Goal: Task Accomplishment & Management: Use online tool/utility

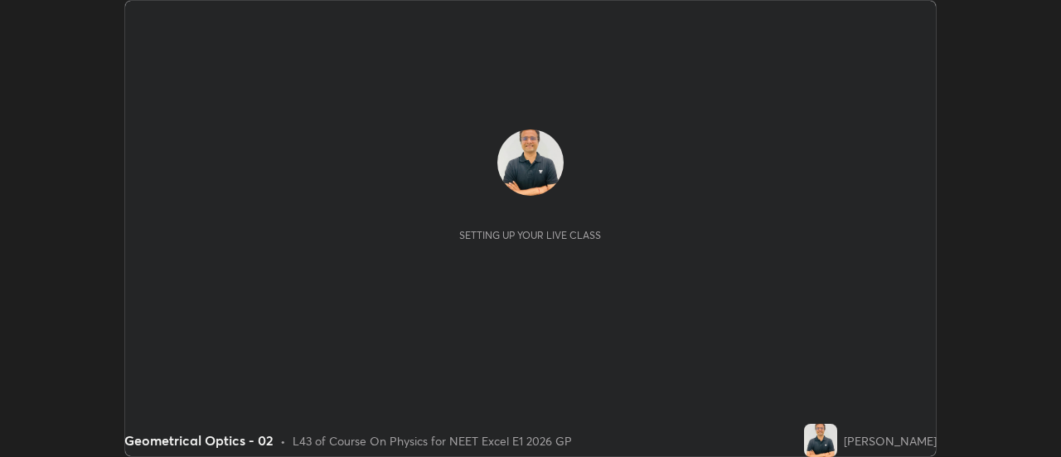
scroll to position [457, 1061]
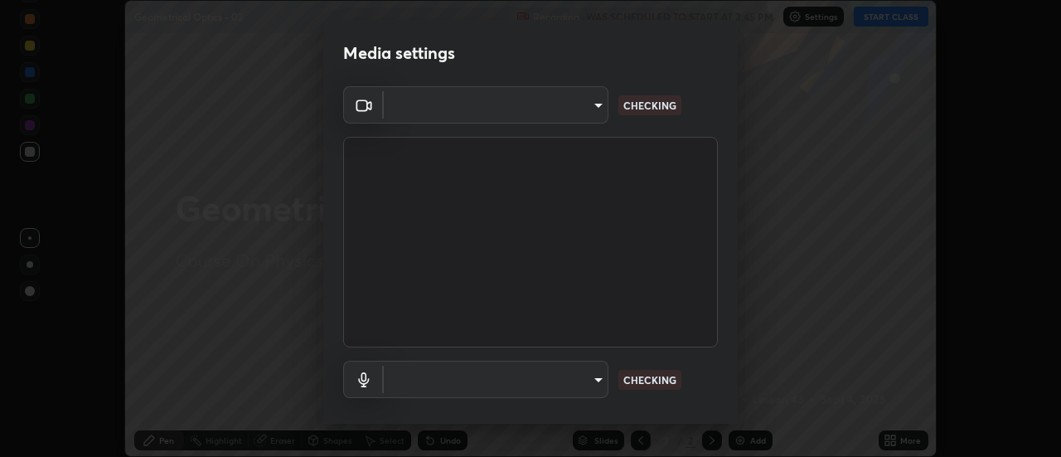
type input "6b20510400c661f13905172a847429c82f5b2d511b6c6cd18f7fa83b3b8a252b"
type input "be24b46b5306dd3cb09223510329f6d8cf999d04b0cadf68124d301f0b41d65b"
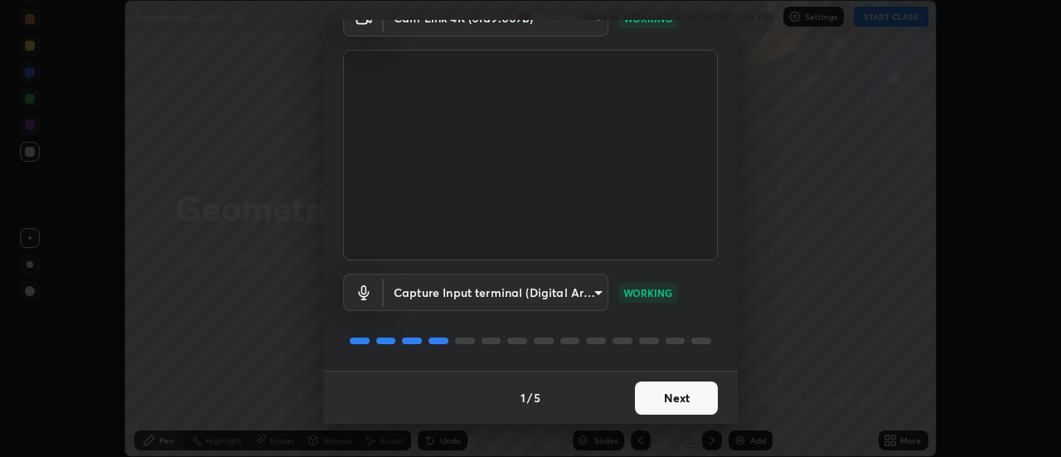
click at [677, 399] on button "Next" at bounding box center [676, 397] width 83 height 33
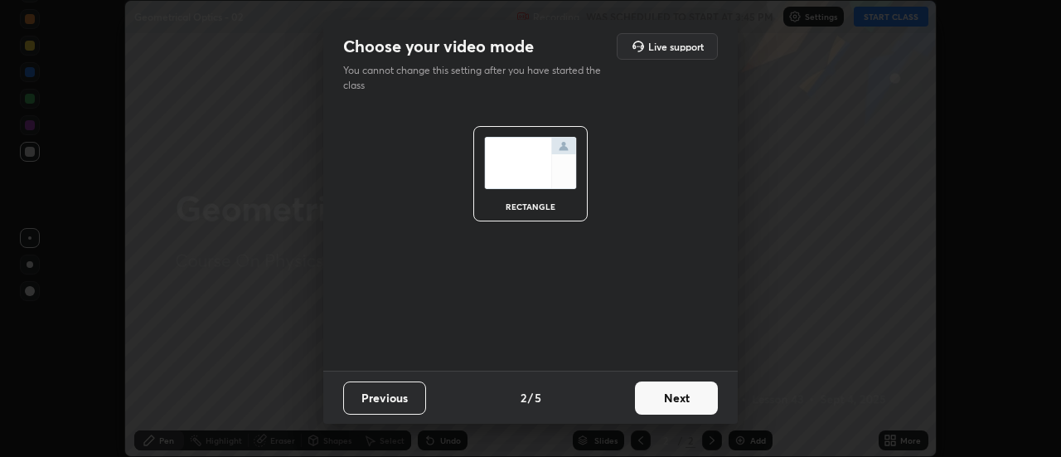
click at [677, 400] on button "Next" at bounding box center [676, 397] width 83 height 33
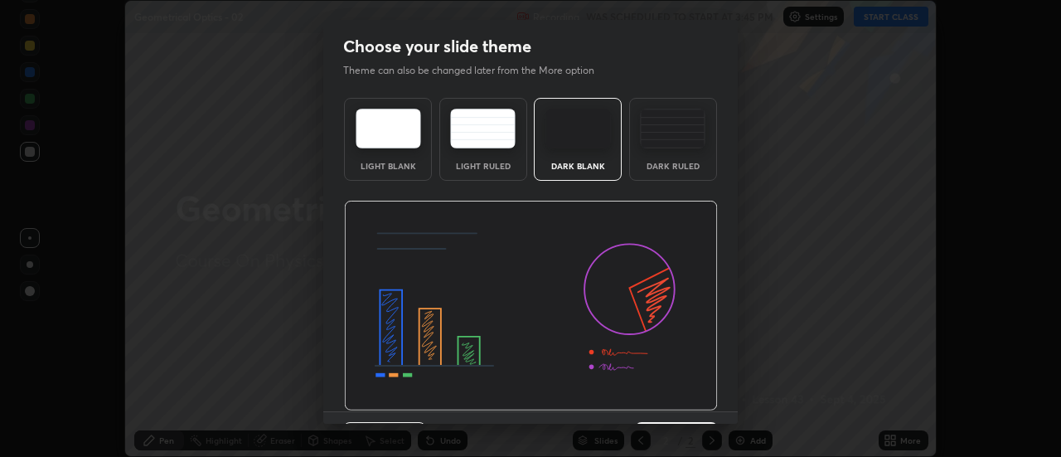
click at [677, 397] on img at bounding box center [531, 306] width 374 height 211
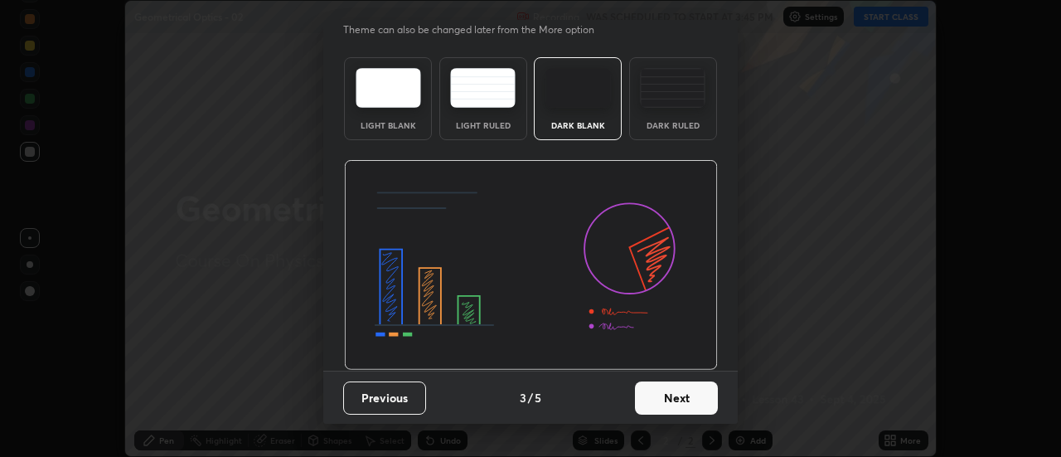
click at [675, 401] on button "Next" at bounding box center [676, 397] width 83 height 33
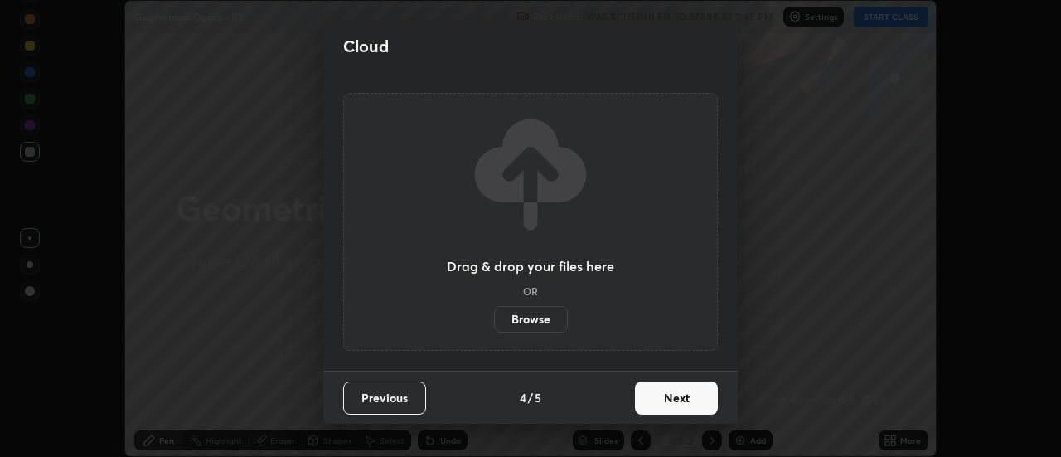
click at [674, 402] on button "Next" at bounding box center [676, 397] width 83 height 33
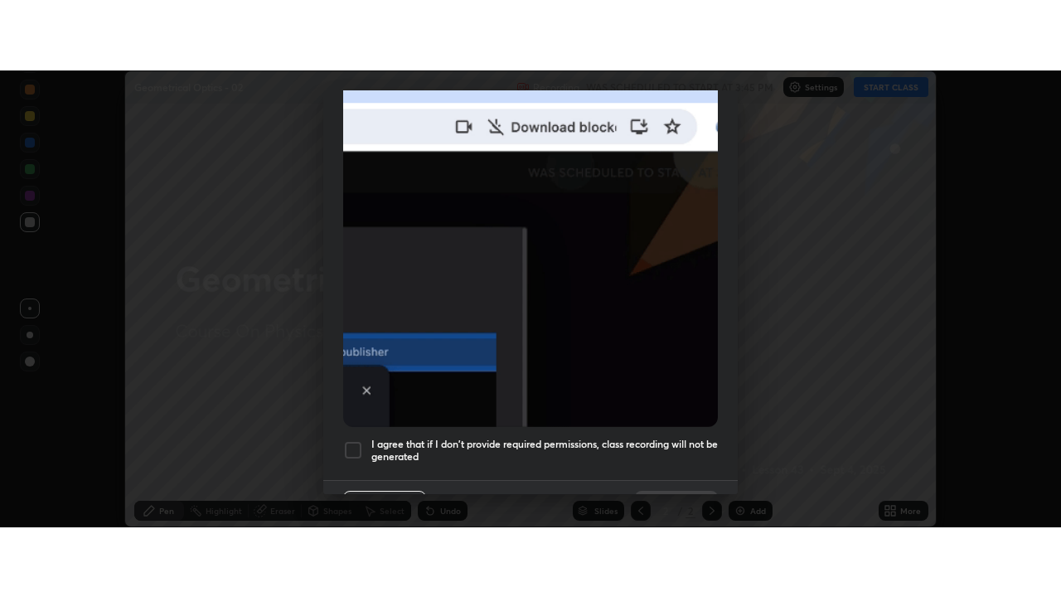
scroll to position [425, 0]
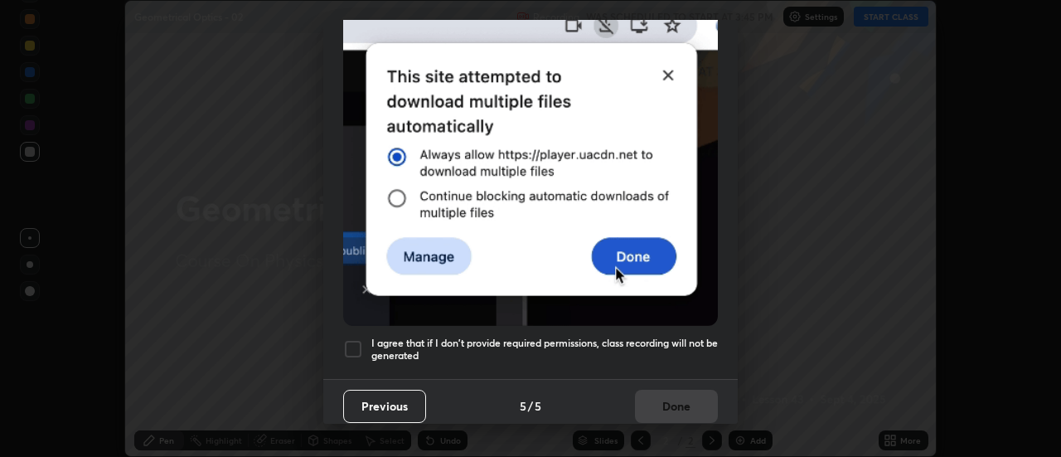
click at [396, 337] on h5 "I agree that if I don't provide required permissions, class recording will not …" at bounding box center [544, 350] width 347 height 26
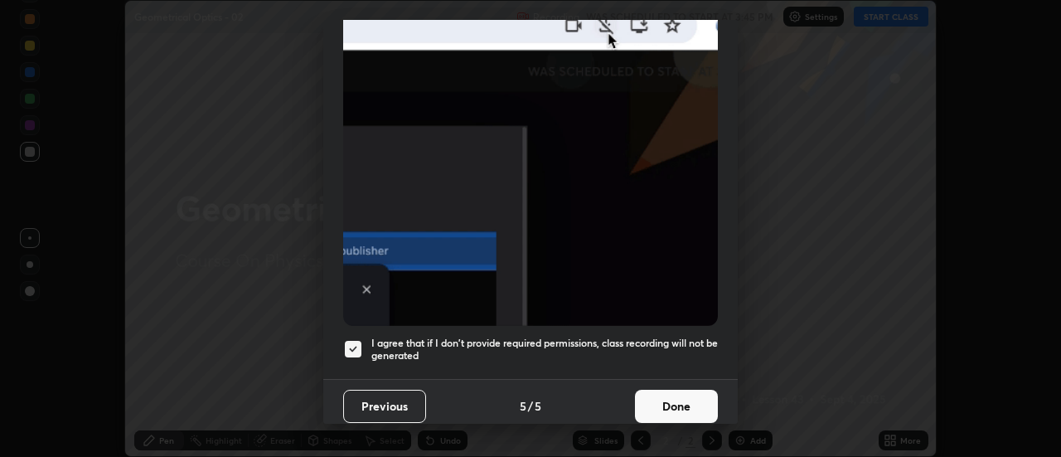
click at [666, 401] on button "Done" at bounding box center [676, 406] width 83 height 33
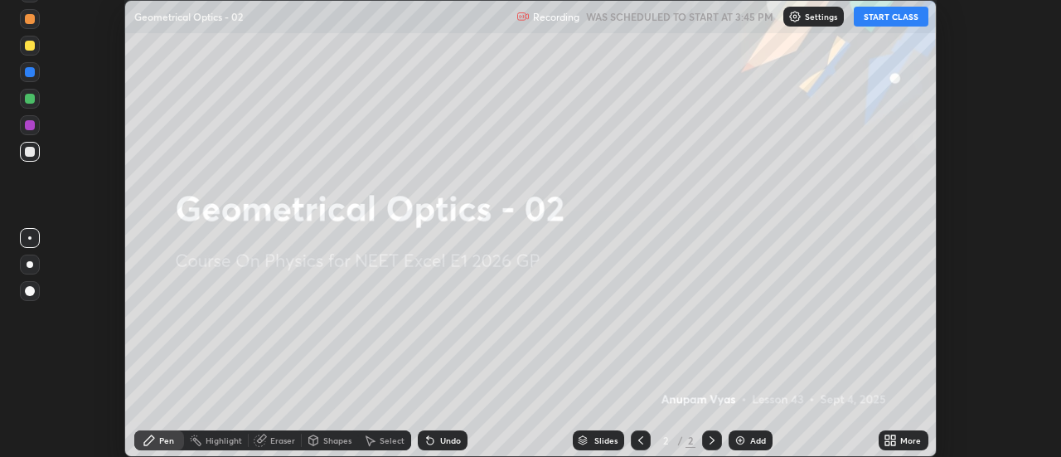
click at [895, 17] on button "START CLASS" at bounding box center [891, 17] width 75 height 20
click at [906, 441] on div "More" at bounding box center [911, 440] width 21 height 8
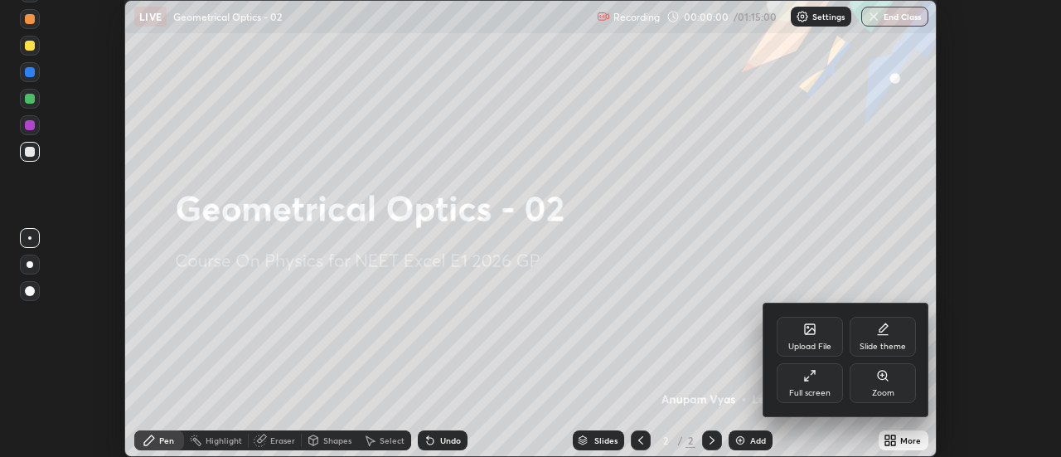
click at [820, 393] on div "Full screen" at bounding box center [809, 393] width 41 height 8
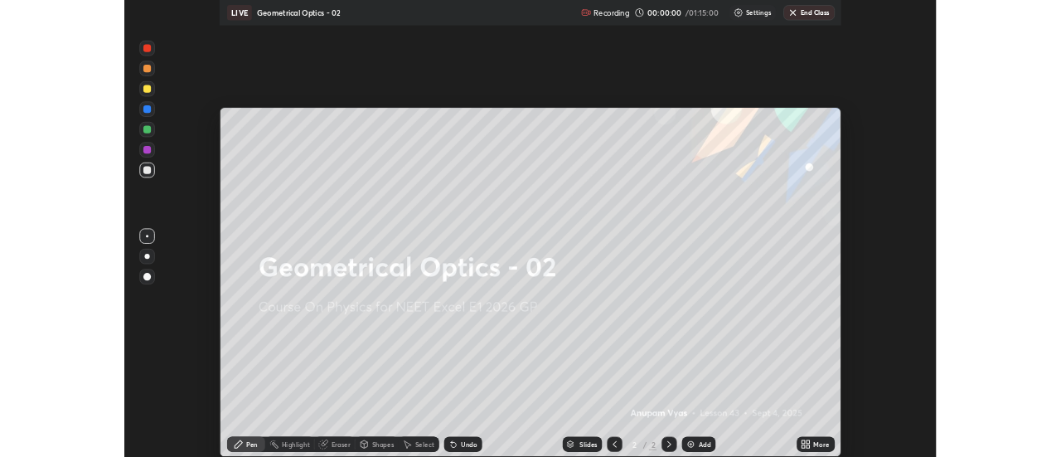
scroll to position [597, 1061]
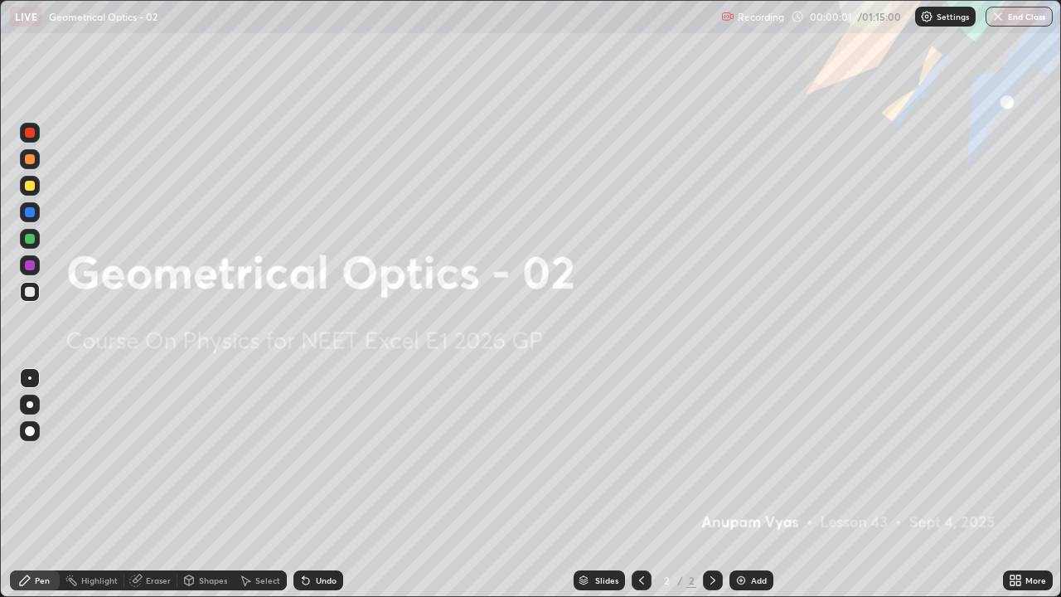
click at [755, 456] on div "Add" at bounding box center [759, 580] width 16 height 8
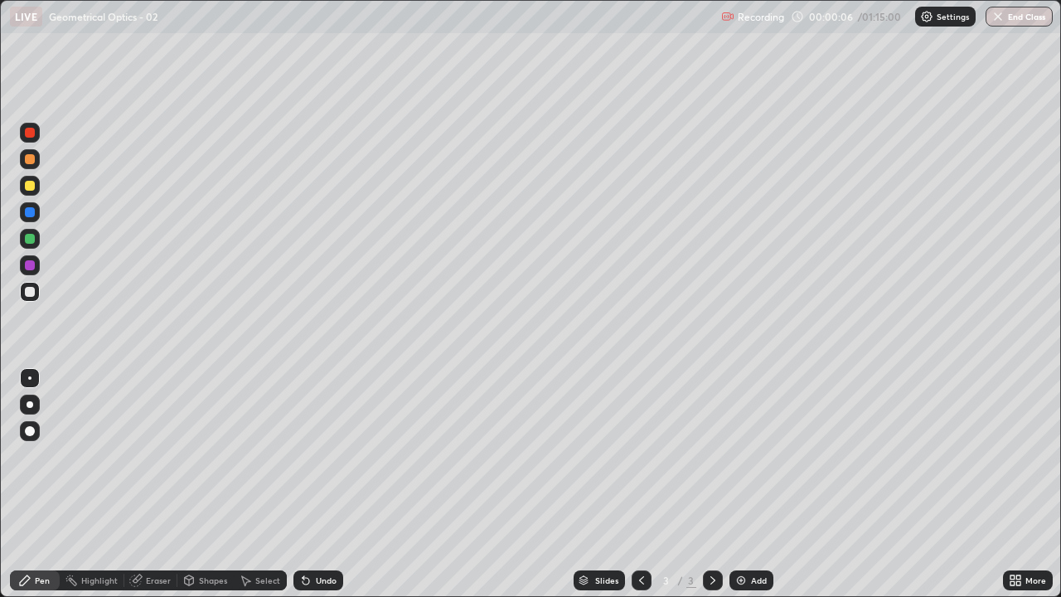
click at [30, 403] on div at bounding box center [30, 404] width 7 height 7
click at [160, 456] on div "Eraser" at bounding box center [158, 580] width 25 height 8
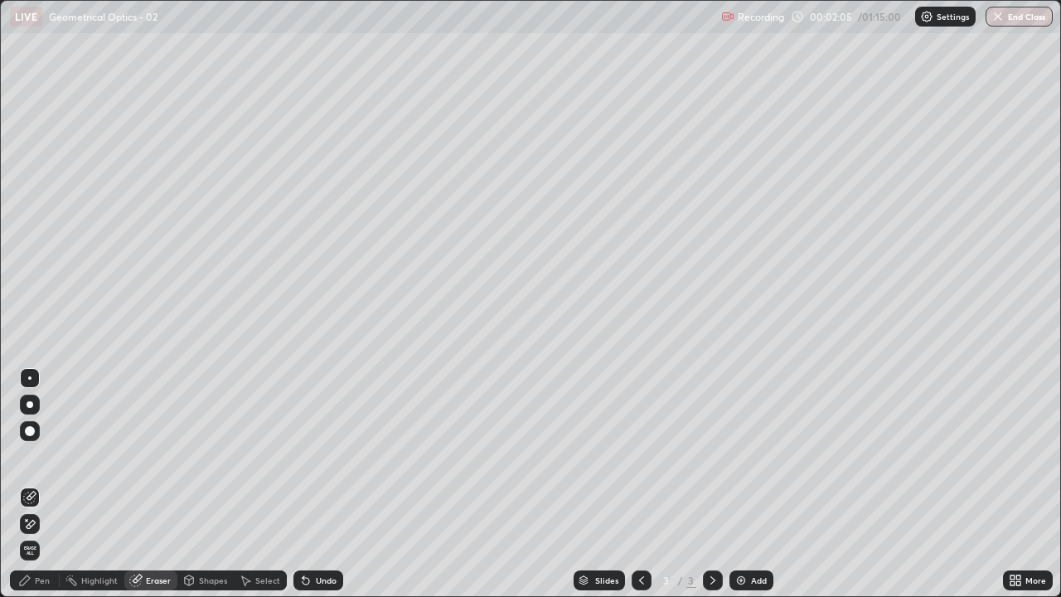
click at [41, 456] on div "Pen" at bounding box center [42, 580] width 15 height 8
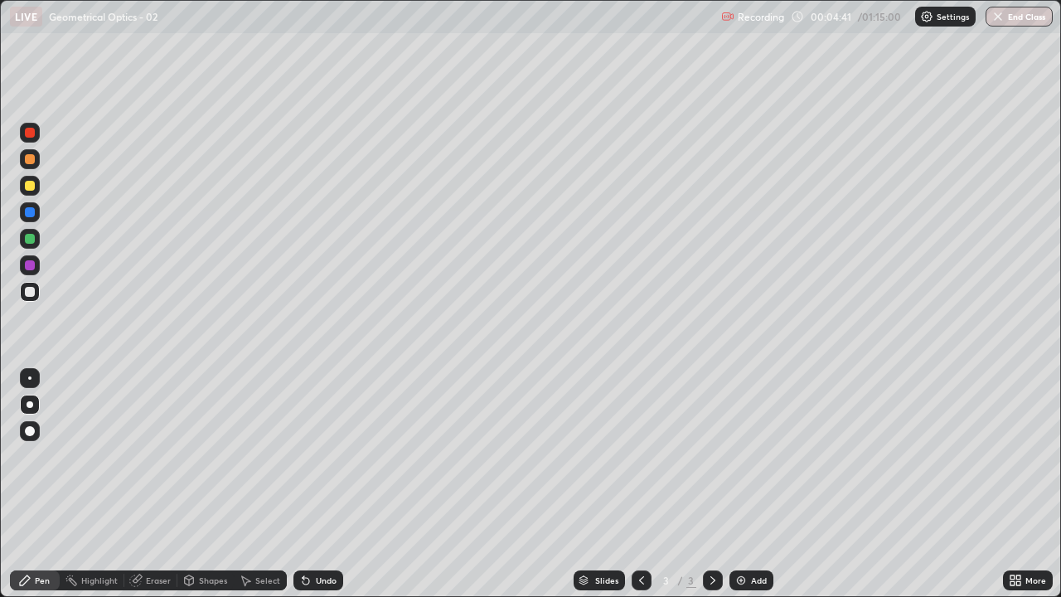
click at [519, 456] on div "Slides 3 / 3 Add" at bounding box center [673, 580] width 660 height 33
click at [166, 456] on div "Eraser" at bounding box center [158, 580] width 25 height 8
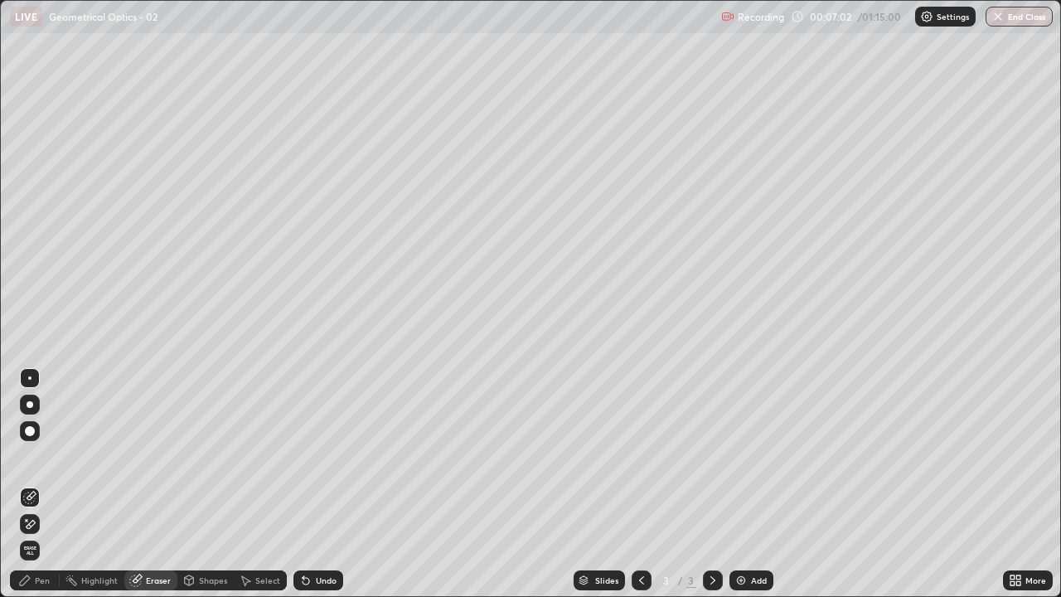
click at [47, 456] on div "Pen" at bounding box center [42, 580] width 15 height 8
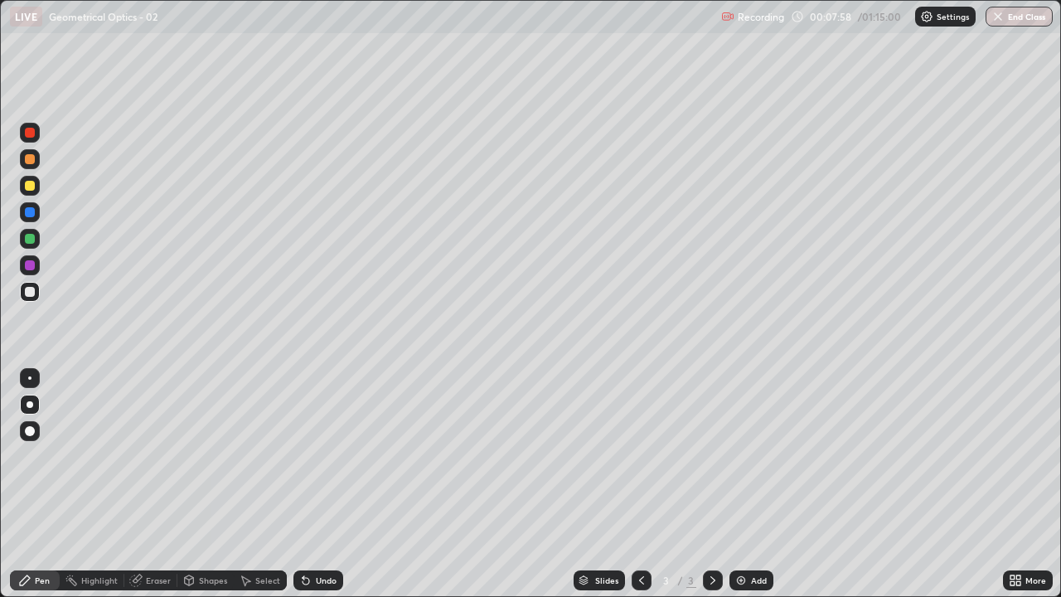
click at [752, 456] on div "Add" at bounding box center [759, 580] width 16 height 8
click at [162, 456] on div "Eraser" at bounding box center [158, 580] width 25 height 8
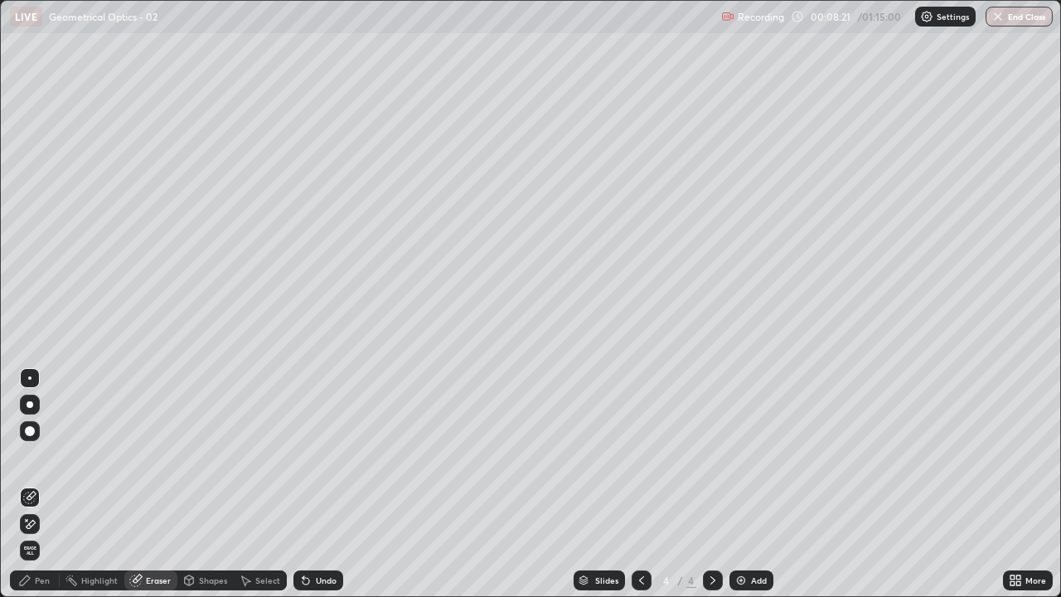
click at [51, 456] on div "Pen" at bounding box center [35, 581] width 50 height 20
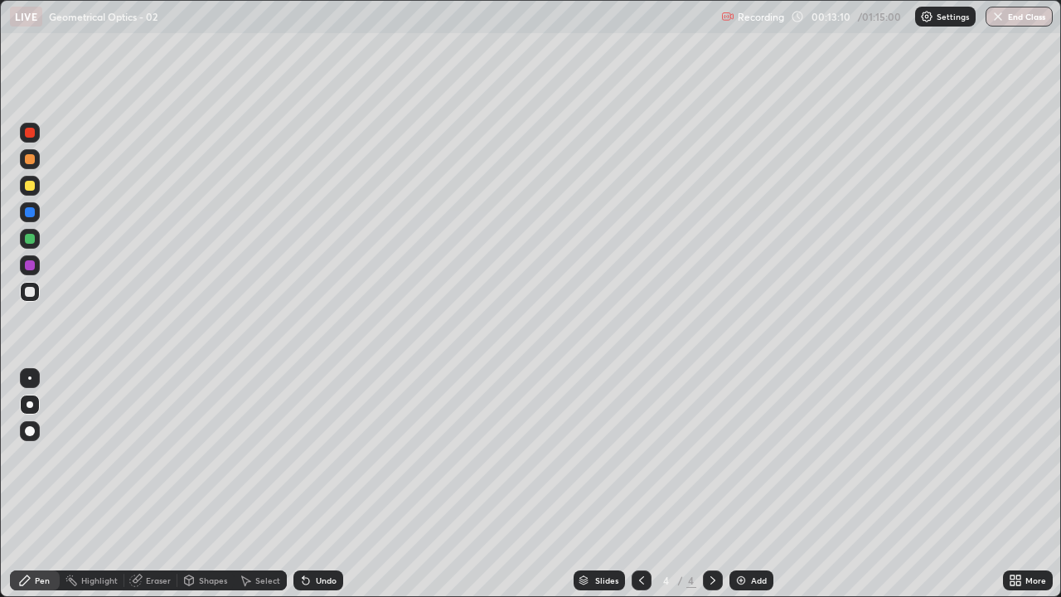
click at [30, 184] on div at bounding box center [30, 186] width 10 height 10
click at [757, 456] on div "Add" at bounding box center [759, 580] width 16 height 8
click at [162, 456] on div "Eraser" at bounding box center [158, 580] width 25 height 8
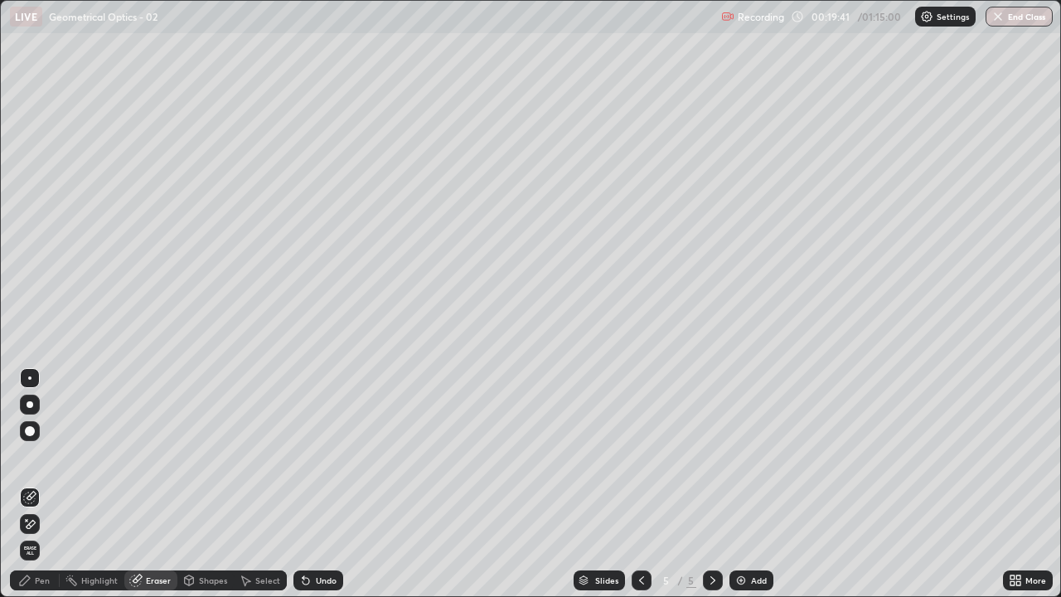
click at [47, 456] on div "Pen" at bounding box center [42, 580] width 15 height 8
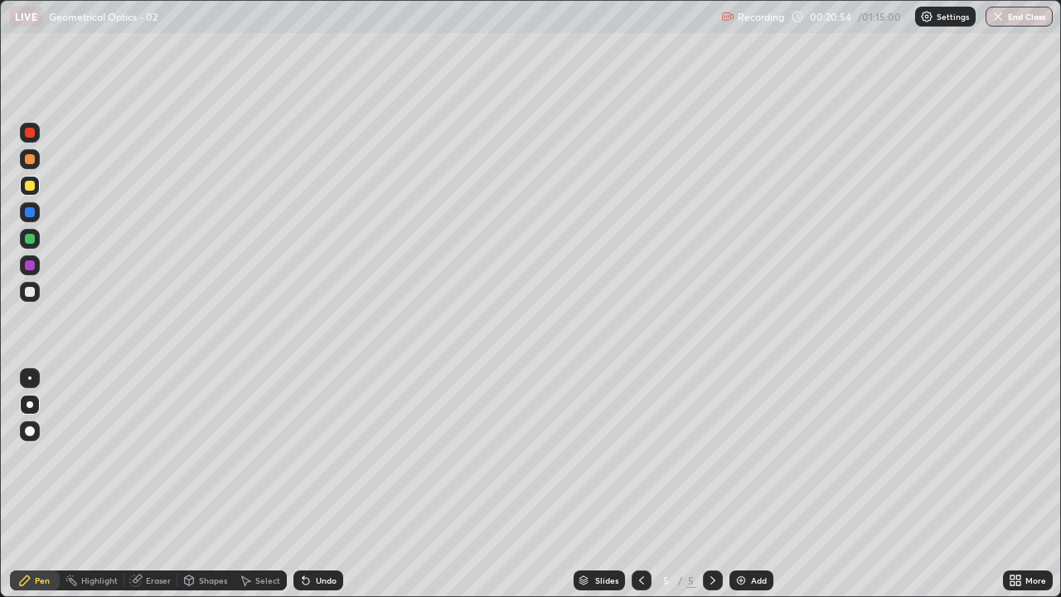
click at [754, 456] on div "Add" at bounding box center [759, 580] width 16 height 8
click at [266, 456] on div "Select" at bounding box center [267, 580] width 25 height 8
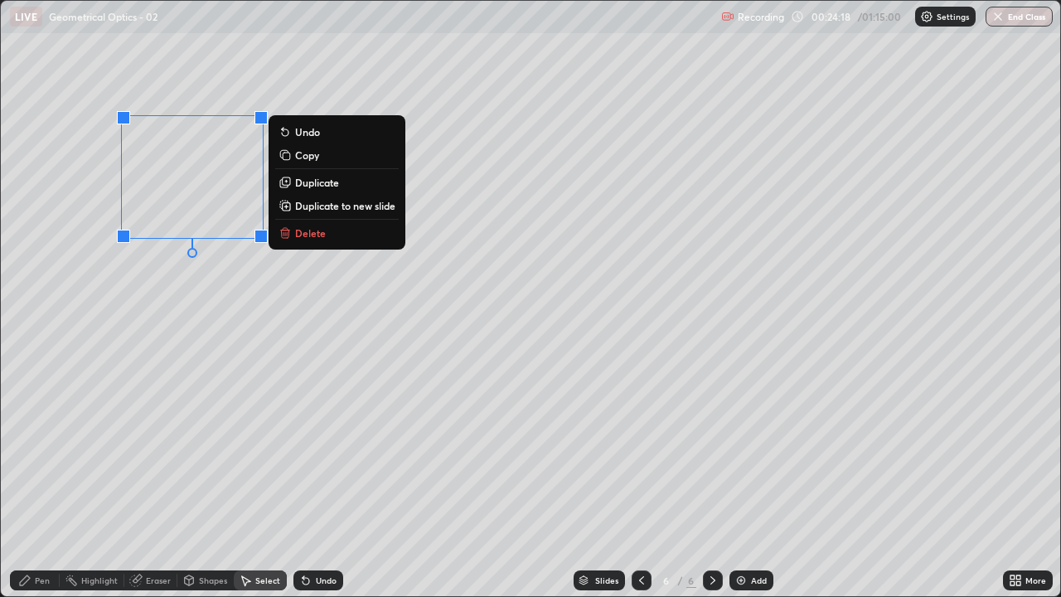
click at [324, 229] on p "Delete" at bounding box center [310, 232] width 31 height 13
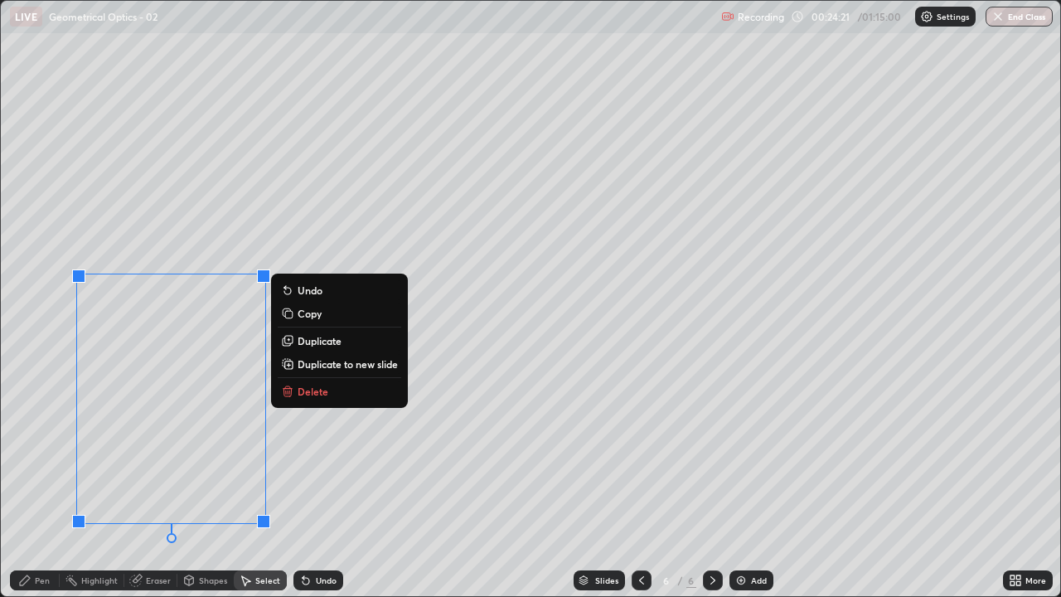
click at [309, 395] on p "Delete" at bounding box center [313, 391] width 31 height 13
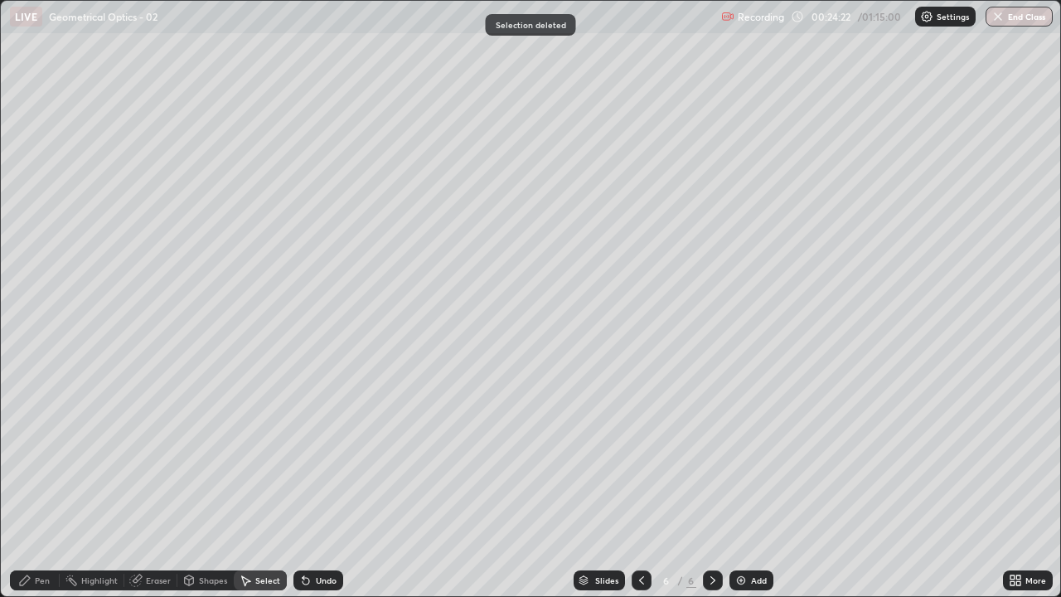
click at [161, 456] on div "Eraser" at bounding box center [158, 580] width 25 height 8
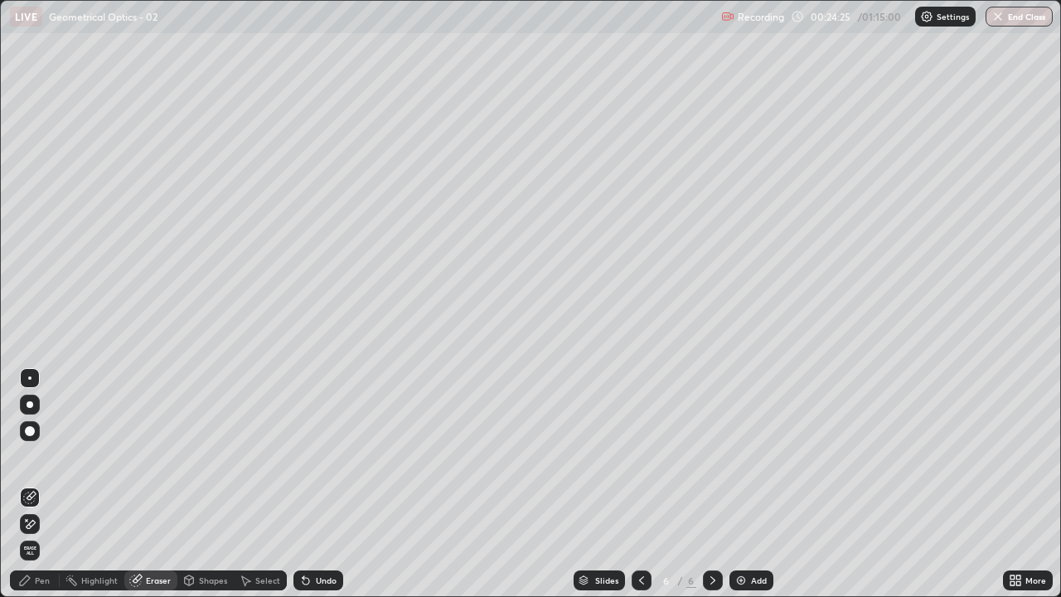
click at [42, 456] on div "Pen" at bounding box center [42, 580] width 15 height 8
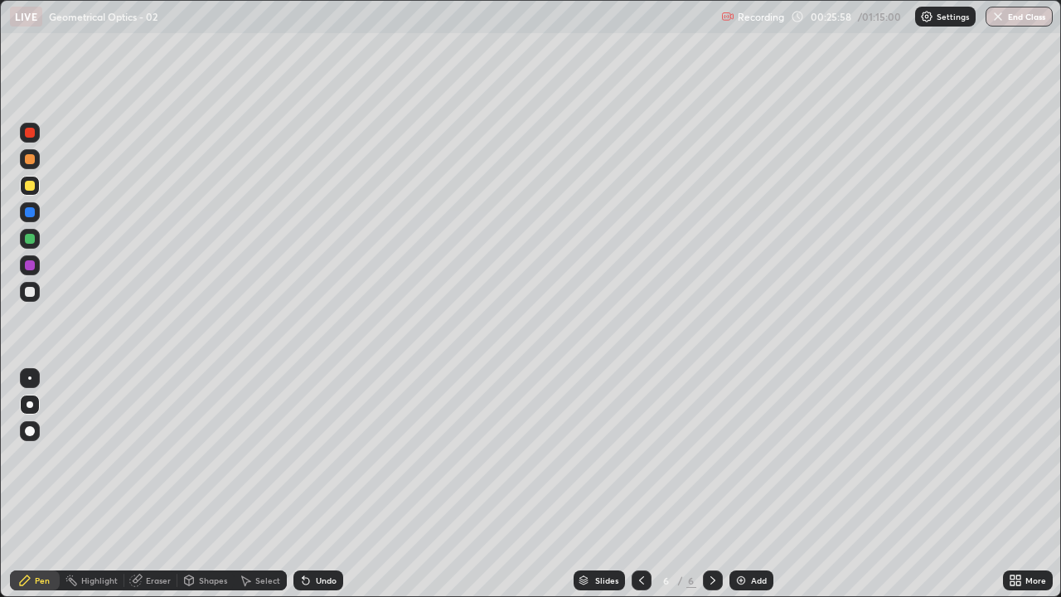
click at [30, 133] on div at bounding box center [30, 133] width 10 height 10
click at [28, 133] on div at bounding box center [30, 133] width 10 height 10
click at [30, 158] on div at bounding box center [30, 159] width 10 height 10
click at [27, 134] on div at bounding box center [30, 133] width 10 height 10
click at [162, 456] on div "Eraser" at bounding box center [158, 580] width 25 height 8
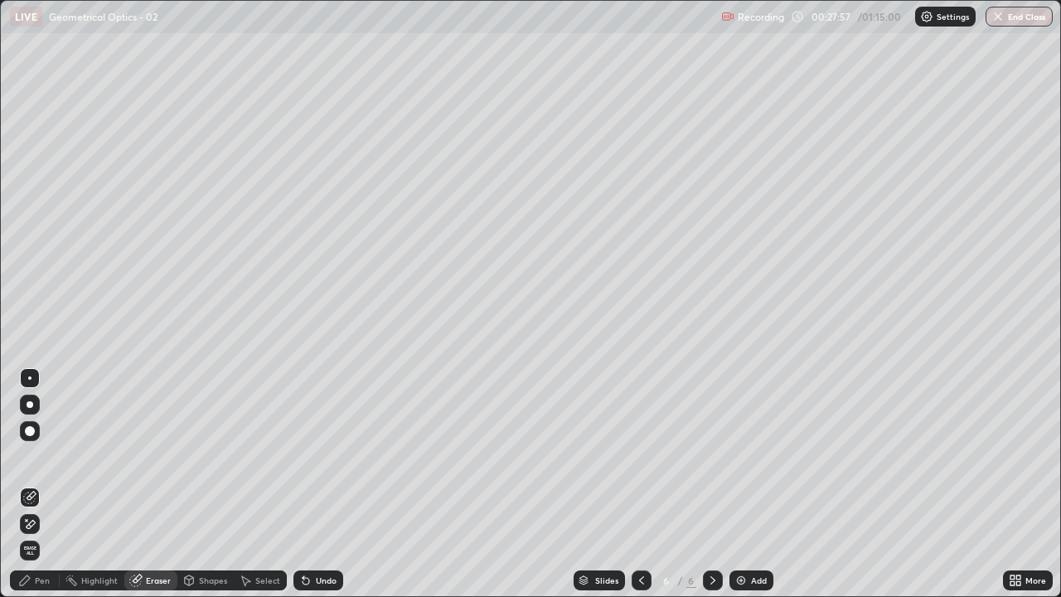
click at [44, 456] on div "Pen" at bounding box center [42, 580] width 15 height 8
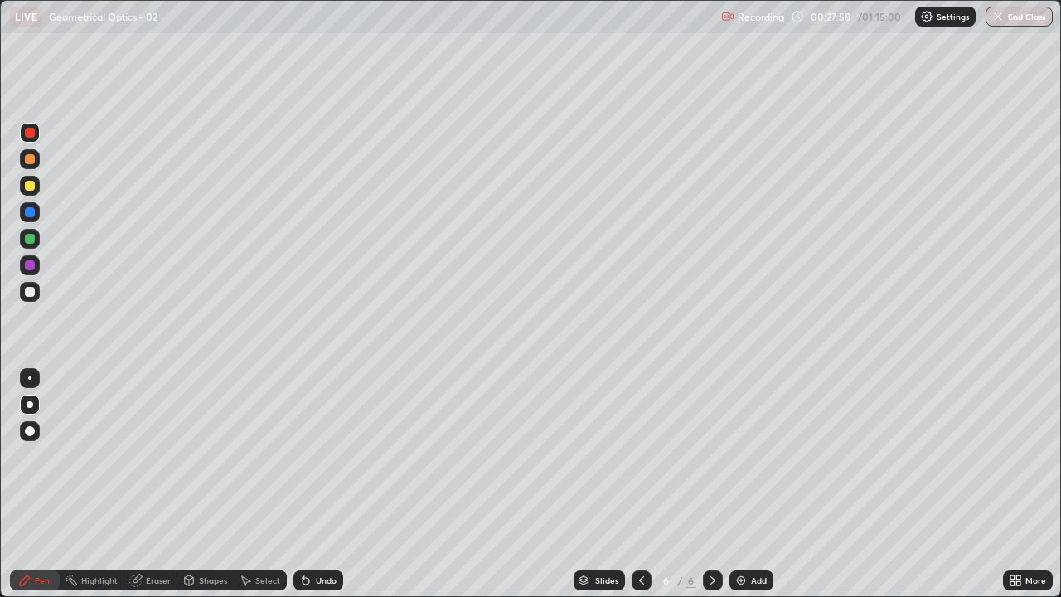
click at [35, 297] on div at bounding box center [30, 292] width 20 height 20
click at [326, 456] on div "Undo" at bounding box center [326, 580] width 21 height 8
click at [330, 456] on div "Undo" at bounding box center [326, 580] width 21 height 8
click at [326, 456] on div "Undo" at bounding box center [326, 580] width 21 height 8
click at [323, 456] on div "Undo" at bounding box center [326, 580] width 21 height 8
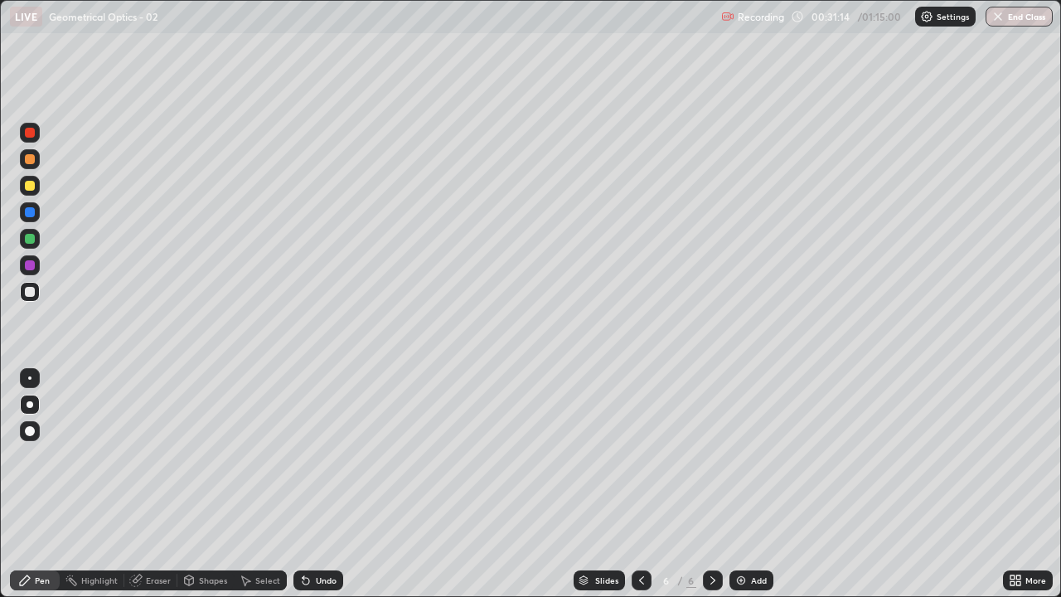
click at [756, 456] on div "Add" at bounding box center [759, 580] width 16 height 8
click at [749, 456] on div "Add" at bounding box center [752, 581] width 44 height 20
click at [331, 456] on div "Undo" at bounding box center [326, 580] width 21 height 8
click at [336, 456] on div "Undo" at bounding box center [319, 581] width 50 height 20
click at [328, 456] on div "Undo" at bounding box center [326, 580] width 21 height 8
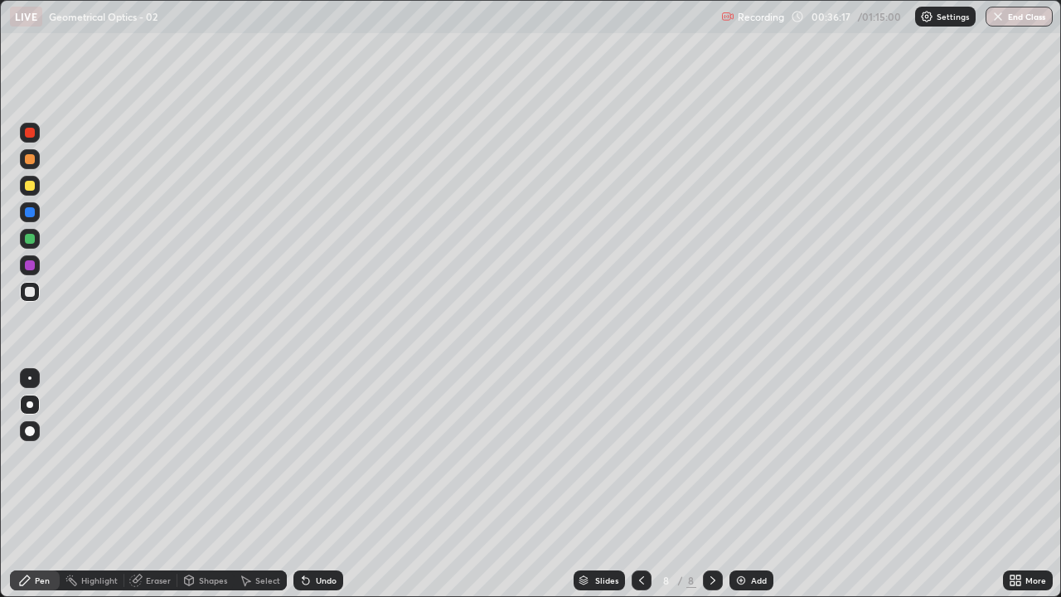
click at [329, 456] on div "Undo" at bounding box center [326, 580] width 21 height 8
click at [330, 456] on div "Undo" at bounding box center [326, 580] width 21 height 8
click at [325, 456] on div "Undo" at bounding box center [326, 580] width 21 height 8
click at [326, 456] on div "Undo" at bounding box center [326, 580] width 21 height 8
click at [325, 456] on div "Undo" at bounding box center [326, 580] width 21 height 8
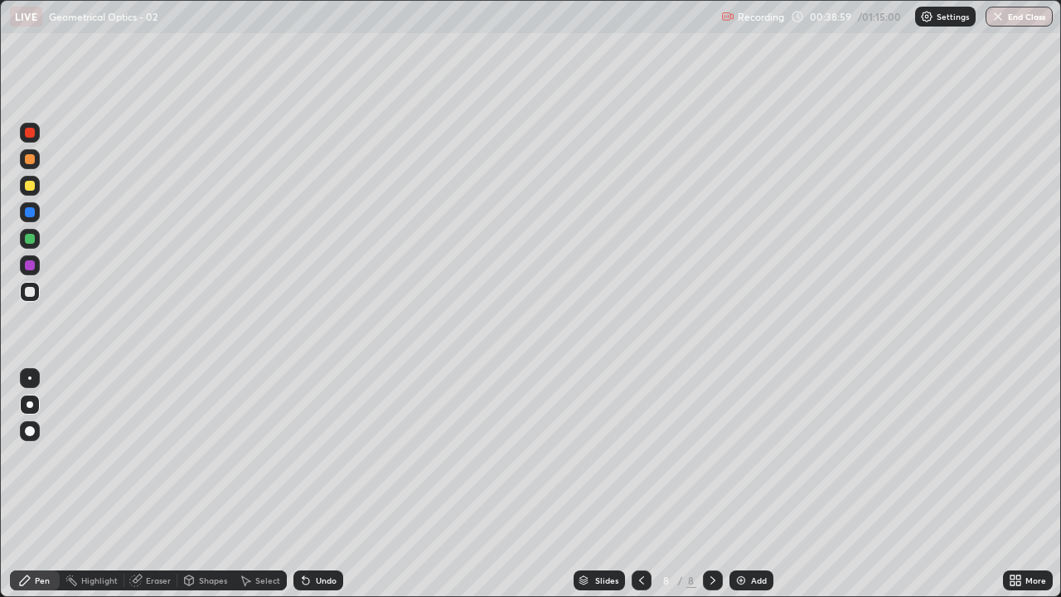
click at [212, 456] on div "Shapes" at bounding box center [213, 580] width 28 height 8
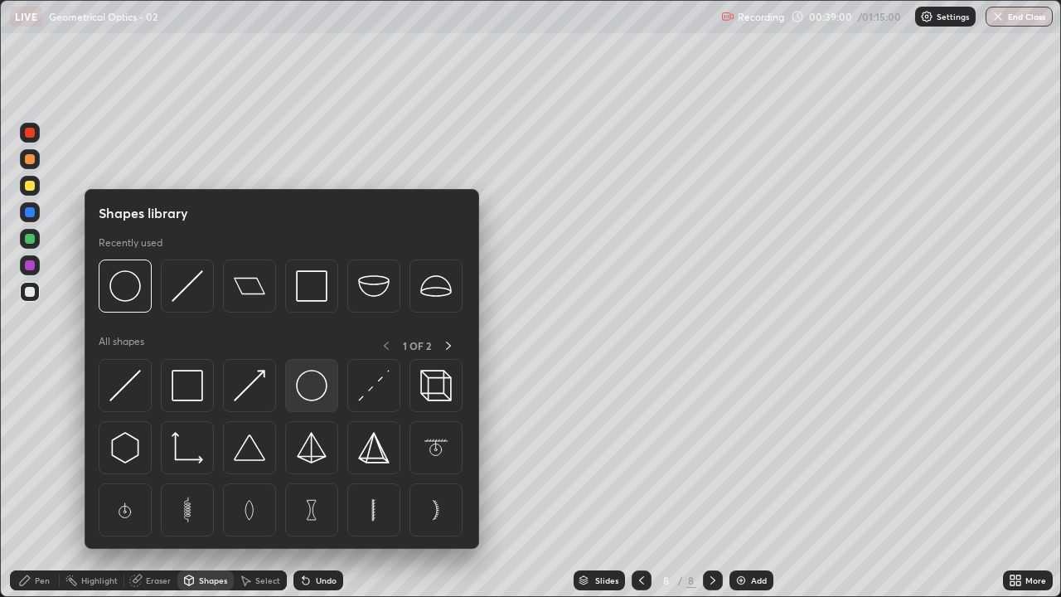
click at [309, 393] on img at bounding box center [312, 386] width 32 height 32
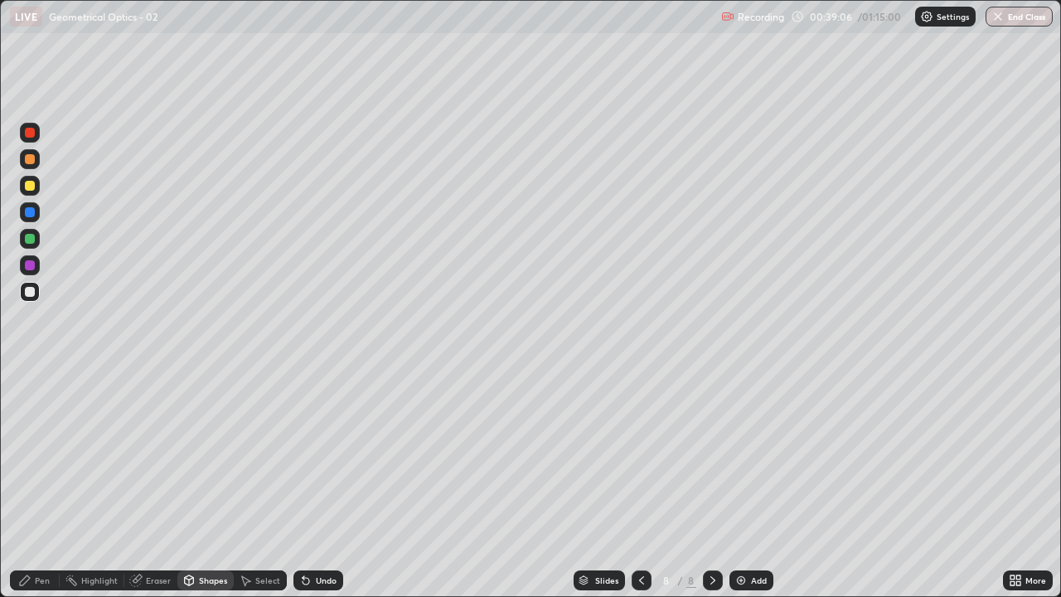
click at [49, 456] on div "Pen" at bounding box center [42, 580] width 15 height 8
click at [158, 456] on div "Eraser" at bounding box center [158, 580] width 25 height 8
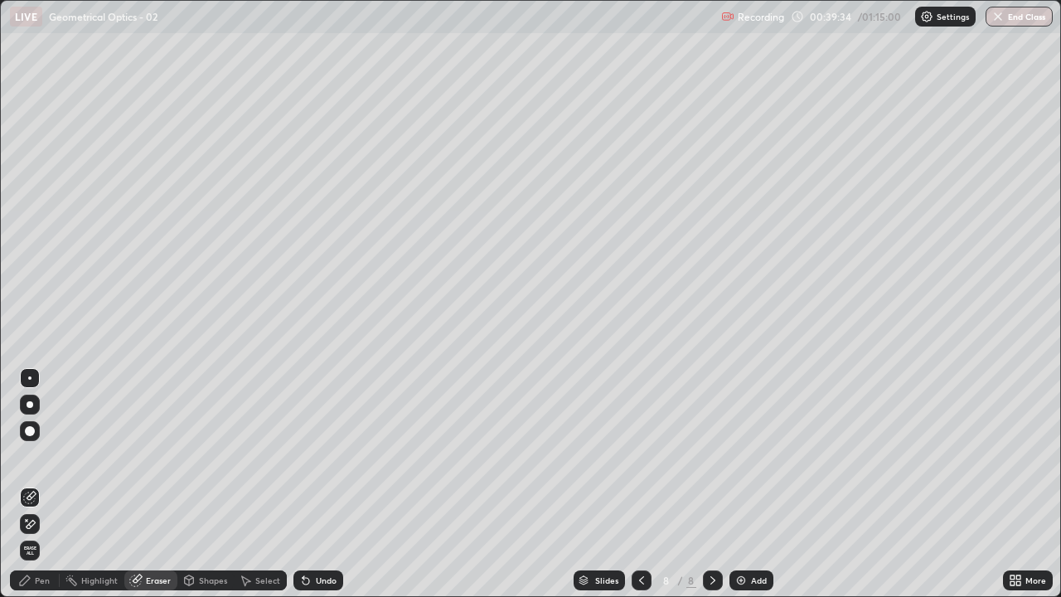
click at [46, 456] on div "Pen" at bounding box center [42, 580] width 15 height 8
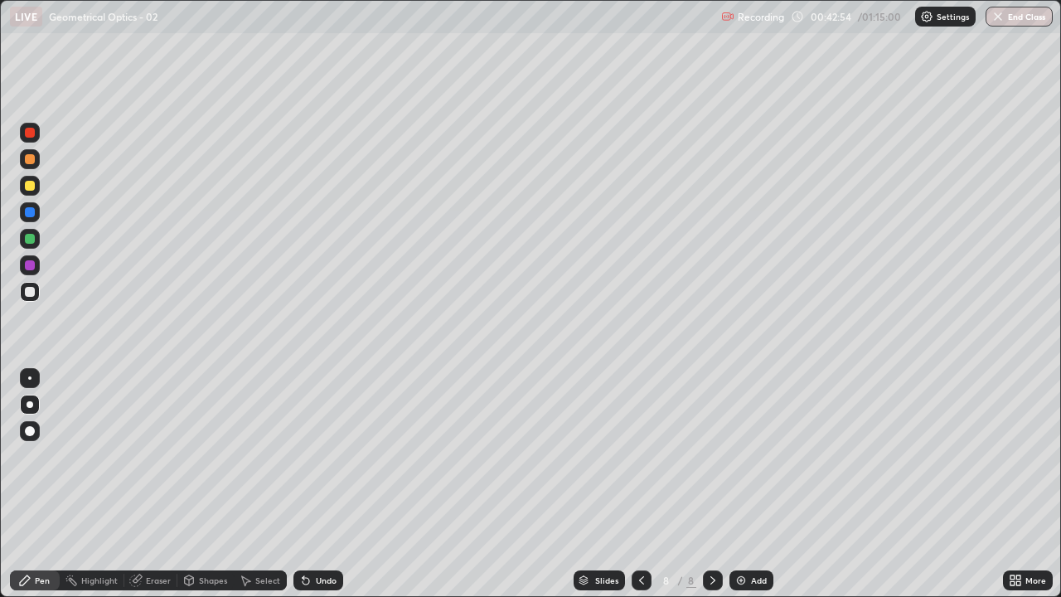
click at [751, 456] on div "Add" at bounding box center [759, 580] width 16 height 8
click at [212, 456] on div "Shapes" at bounding box center [213, 580] width 28 height 8
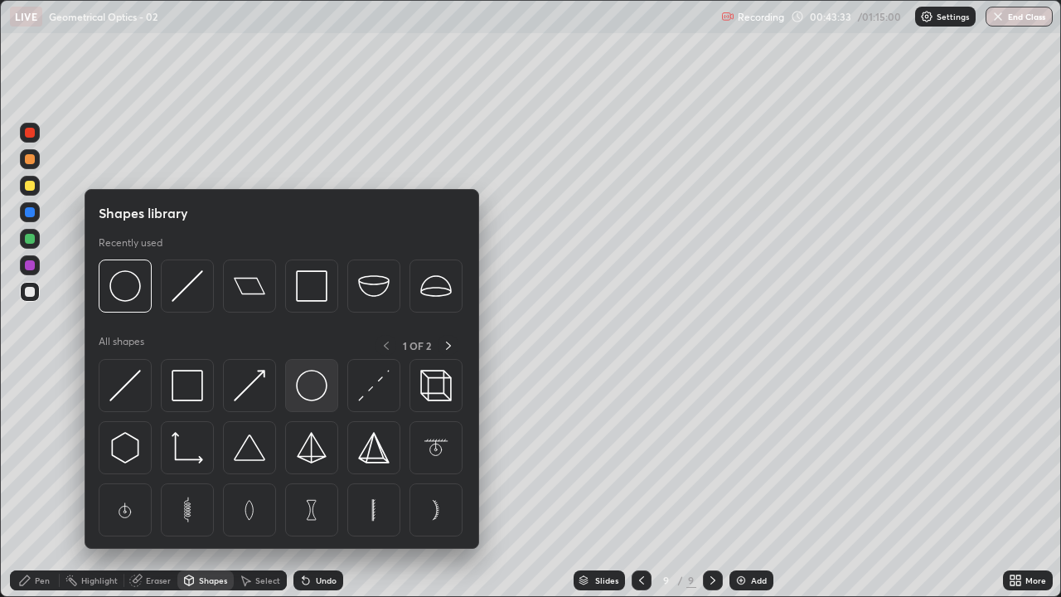
click at [310, 394] on img at bounding box center [312, 386] width 32 height 32
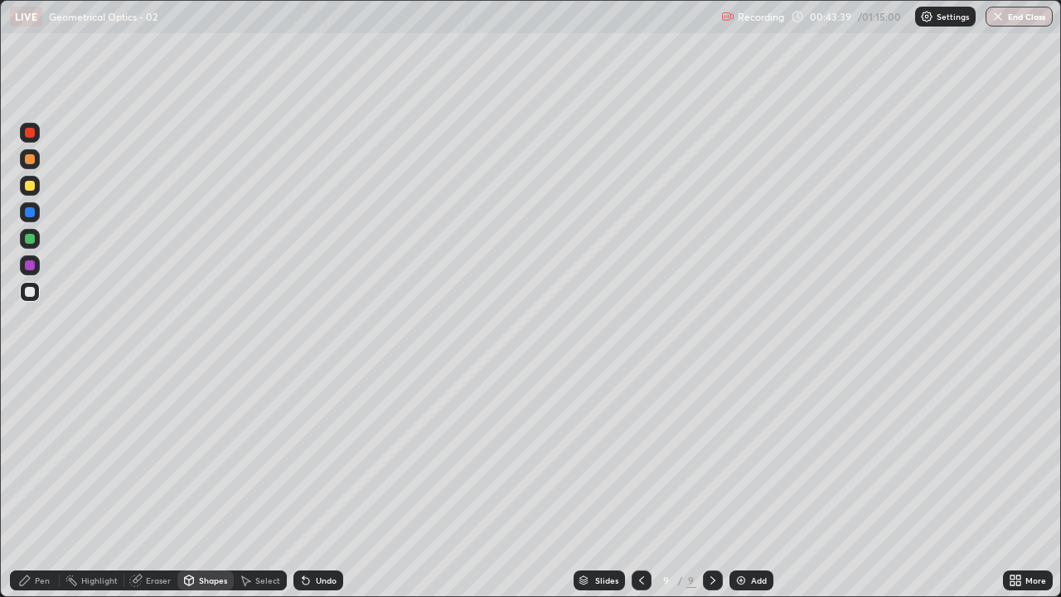
click at [45, 456] on div "Pen" at bounding box center [42, 580] width 15 height 8
click at [27, 137] on div at bounding box center [30, 133] width 10 height 10
click at [31, 212] on div at bounding box center [30, 212] width 10 height 10
click at [30, 158] on div at bounding box center [30, 159] width 10 height 10
click at [34, 295] on div at bounding box center [30, 292] width 10 height 10
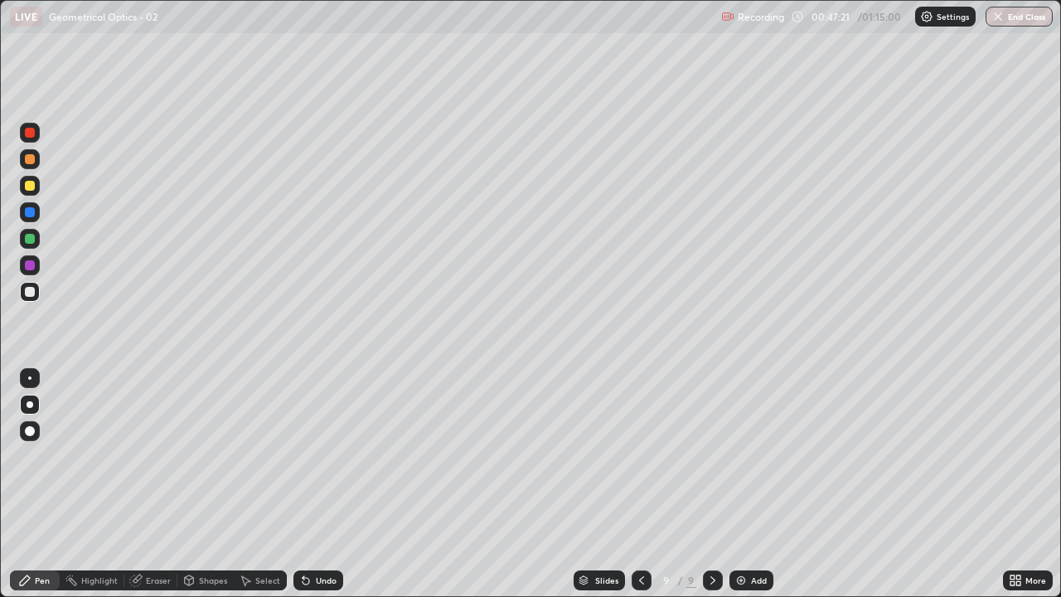
click at [31, 240] on div at bounding box center [30, 239] width 10 height 10
click at [29, 266] on div at bounding box center [30, 265] width 10 height 10
click at [760, 456] on div "Add" at bounding box center [759, 580] width 16 height 8
click at [216, 456] on div "Shapes" at bounding box center [213, 580] width 28 height 8
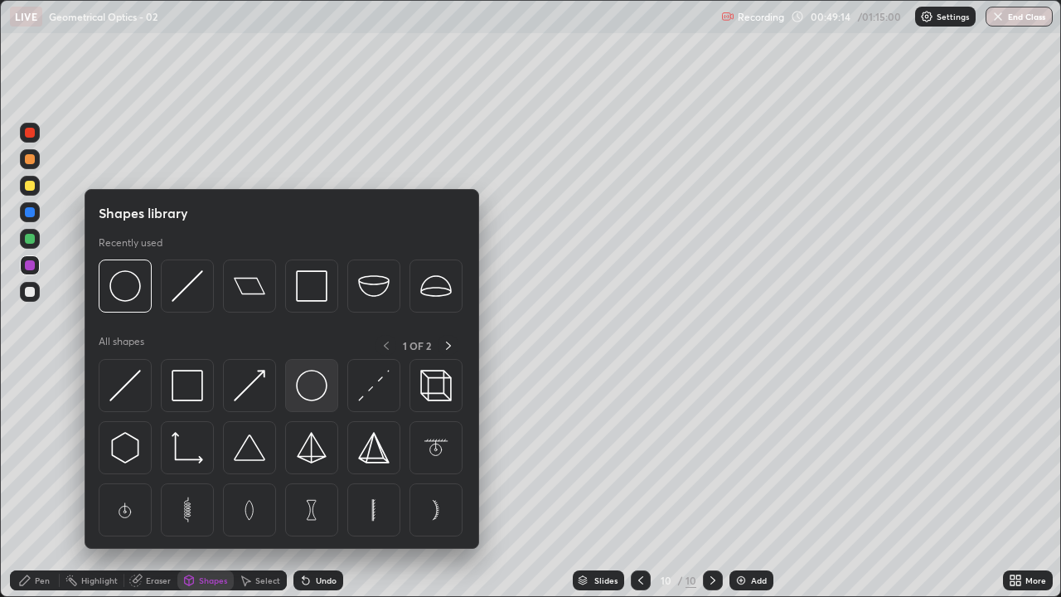
click at [309, 395] on img at bounding box center [312, 386] width 32 height 32
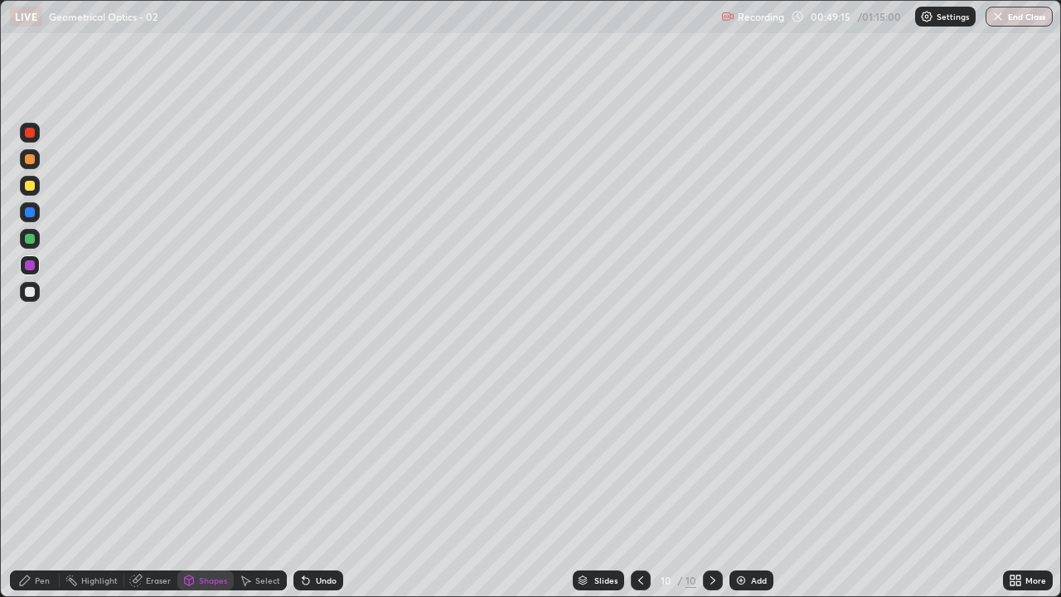
click at [29, 294] on div at bounding box center [30, 292] width 10 height 10
click at [47, 456] on div "Pen" at bounding box center [42, 580] width 15 height 8
click at [34, 267] on div at bounding box center [30, 265] width 10 height 10
click at [30, 293] on div at bounding box center [30, 292] width 10 height 10
click at [214, 456] on div "Shapes" at bounding box center [213, 580] width 28 height 8
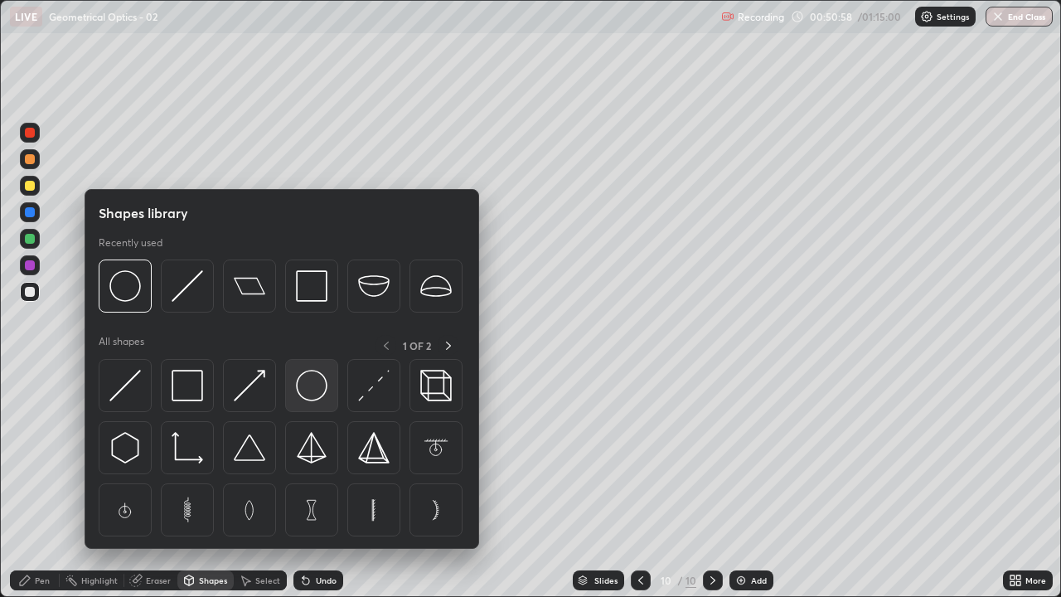
click at [310, 386] on img at bounding box center [312, 386] width 32 height 32
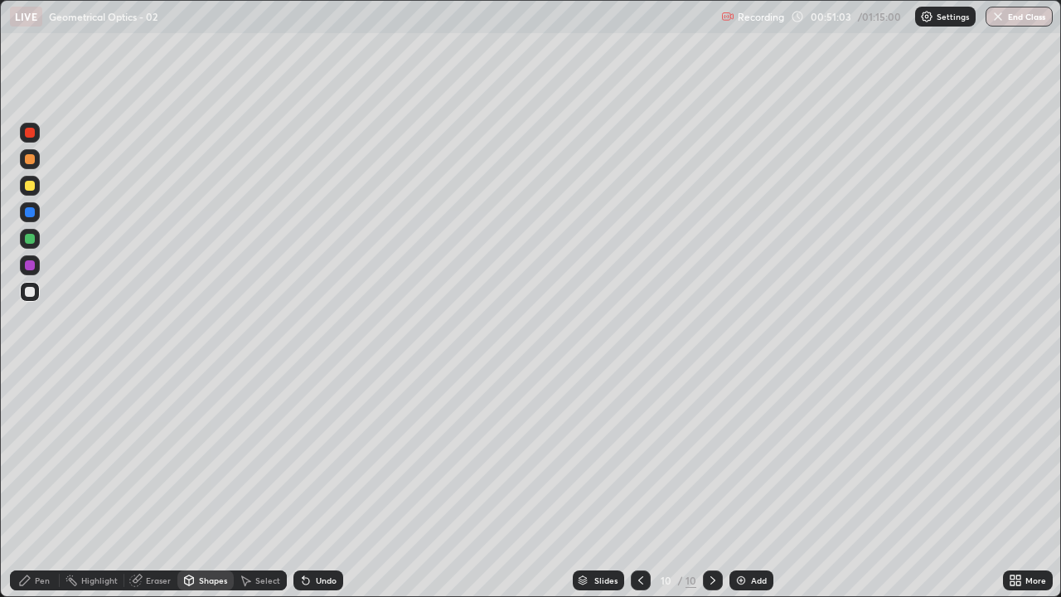
click at [41, 456] on div "Pen" at bounding box center [42, 580] width 15 height 8
click at [755, 456] on div "Add" at bounding box center [759, 580] width 16 height 8
click at [31, 263] on div at bounding box center [30, 265] width 10 height 10
click at [35, 299] on div at bounding box center [30, 292] width 20 height 20
click at [643, 456] on icon at bounding box center [641, 580] width 13 height 13
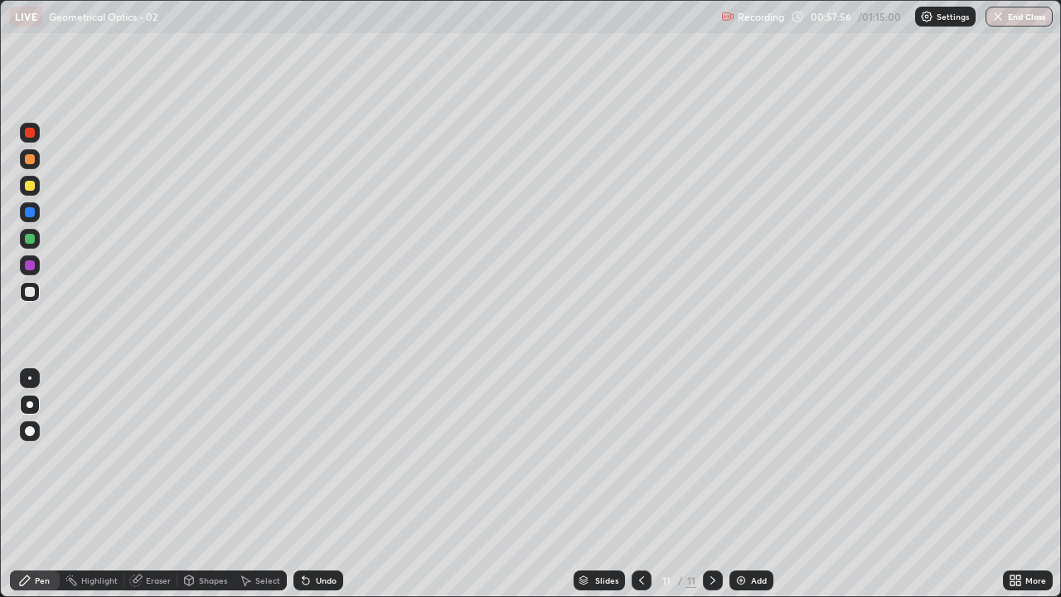
click at [641, 456] on div at bounding box center [642, 581] width 20 height 20
click at [711, 456] on icon at bounding box center [713, 580] width 5 height 8
click at [755, 456] on div "Add" at bounding box center [759, 580] width 16 height 8
click at [214, 456] on div "Shapes" at bounding box center [213, 580] width 28 height 8
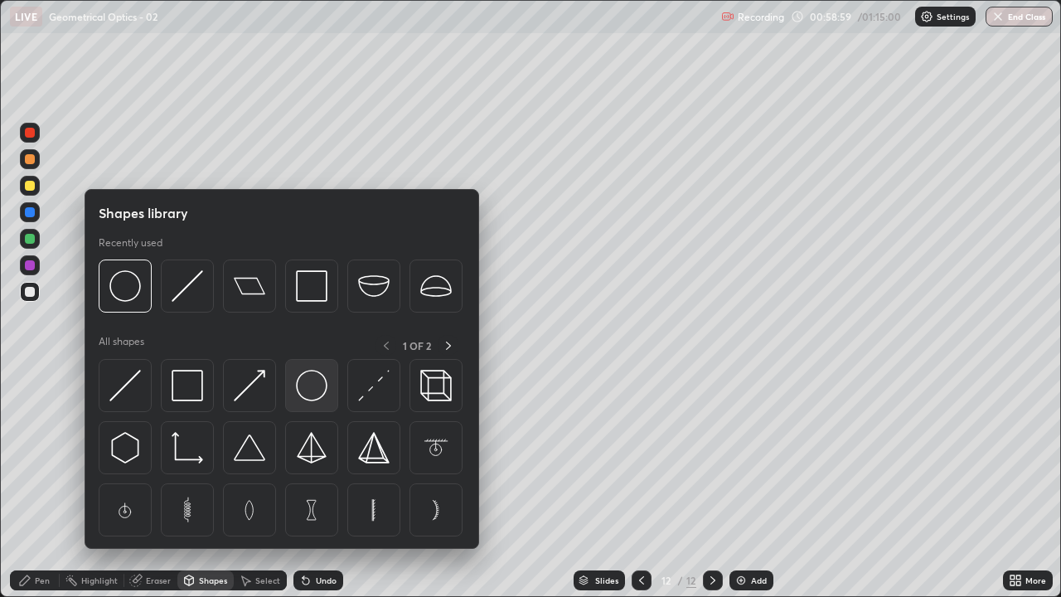
click at [308, 396] on img at bounding box center [312, 386] width 32 height 32
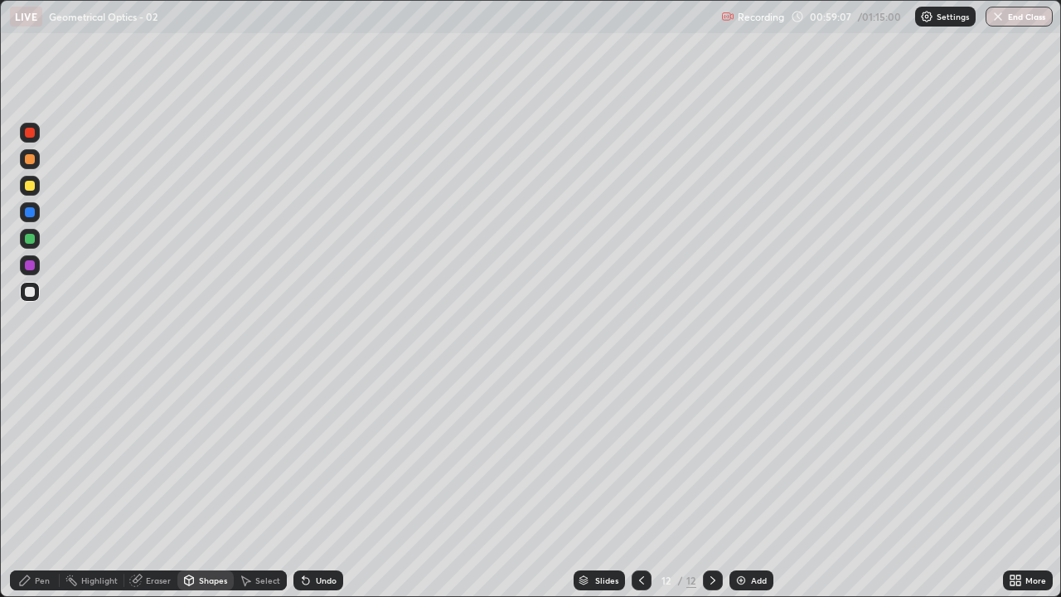
click at [206, 456] on div "Shapes" at bounding box center [213, 580] width 28 height 8
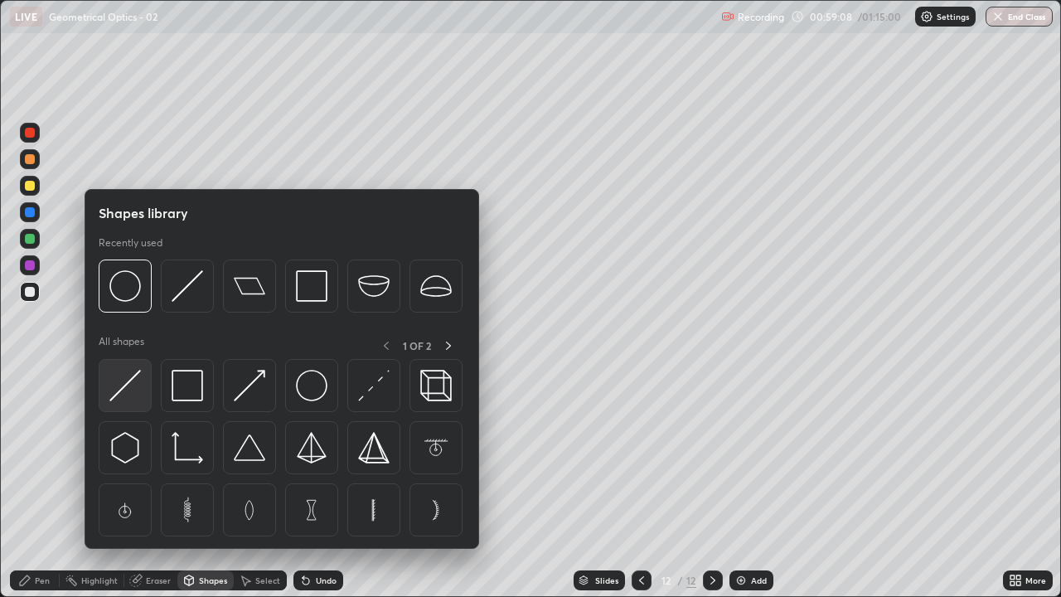
click at [129, 386] on img at bounding box center [125, 386] width 32 height 32
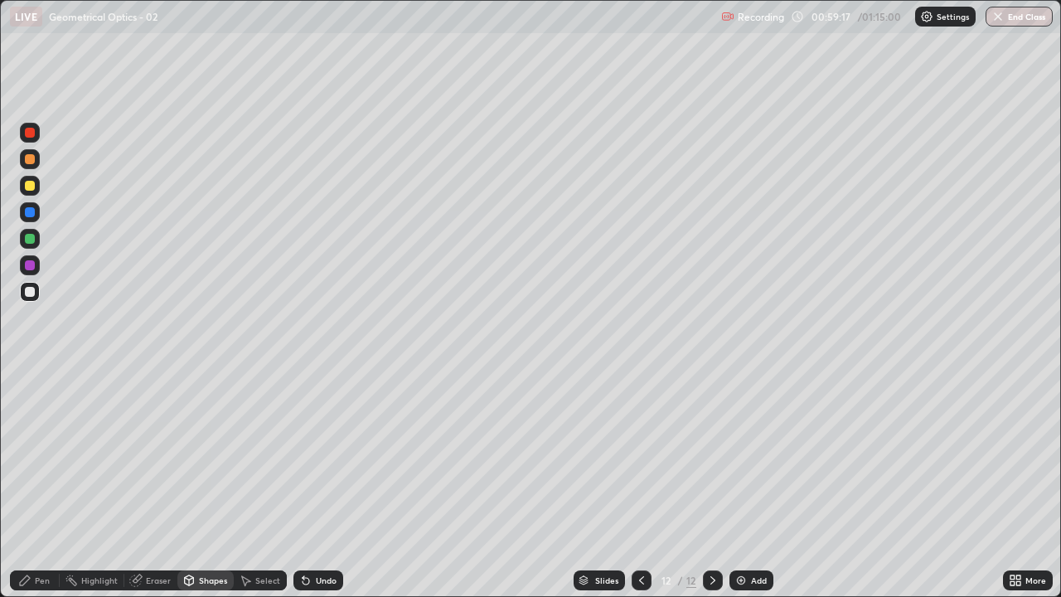
click at [48, 456] on div "Pen" at bounding box center [42, 580] width 15 height 8
click at [31, 240] on div at bounding box center [30, 239] width 10 height 10
click at [31, 293] on div at bounding box center [30, 292] width 10 height 10
click at [23, 187] on div at bounding box center [30, 186] width 20 height 20
click at [1020, 21] on button "End Class" at bounding box center [1019, 17] width 67 height 20
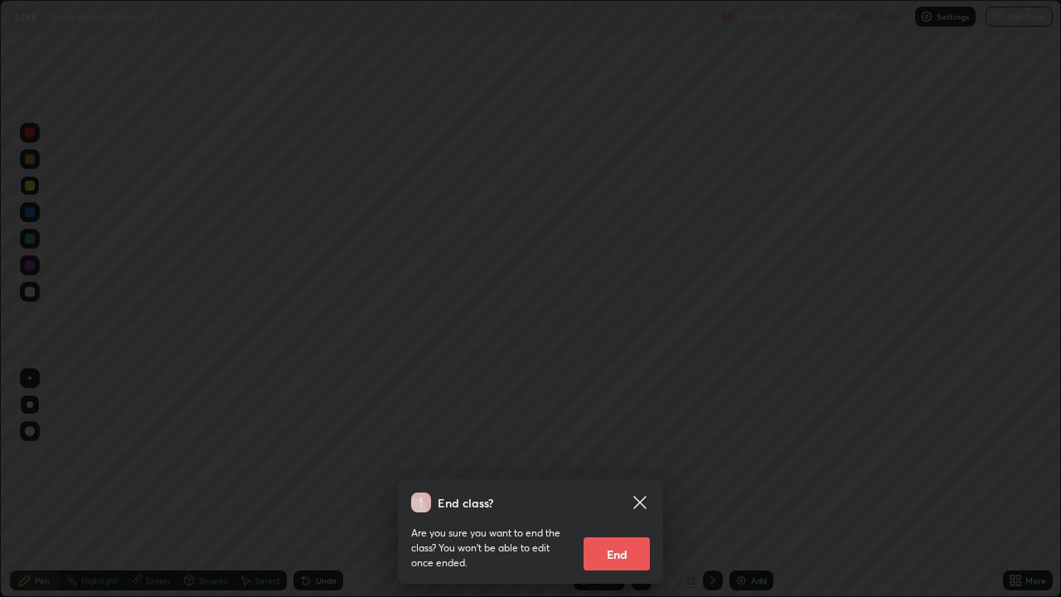
click at [621, 456] on button "End" at bounding box center [617, 553] width 66 height 33
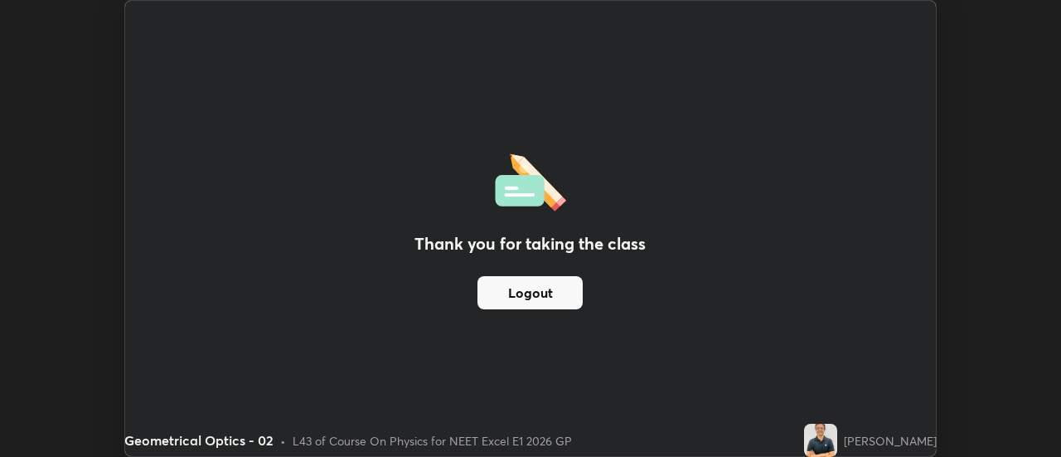
scroll to position [82466, 81861]
